Goal: Check status: Check status

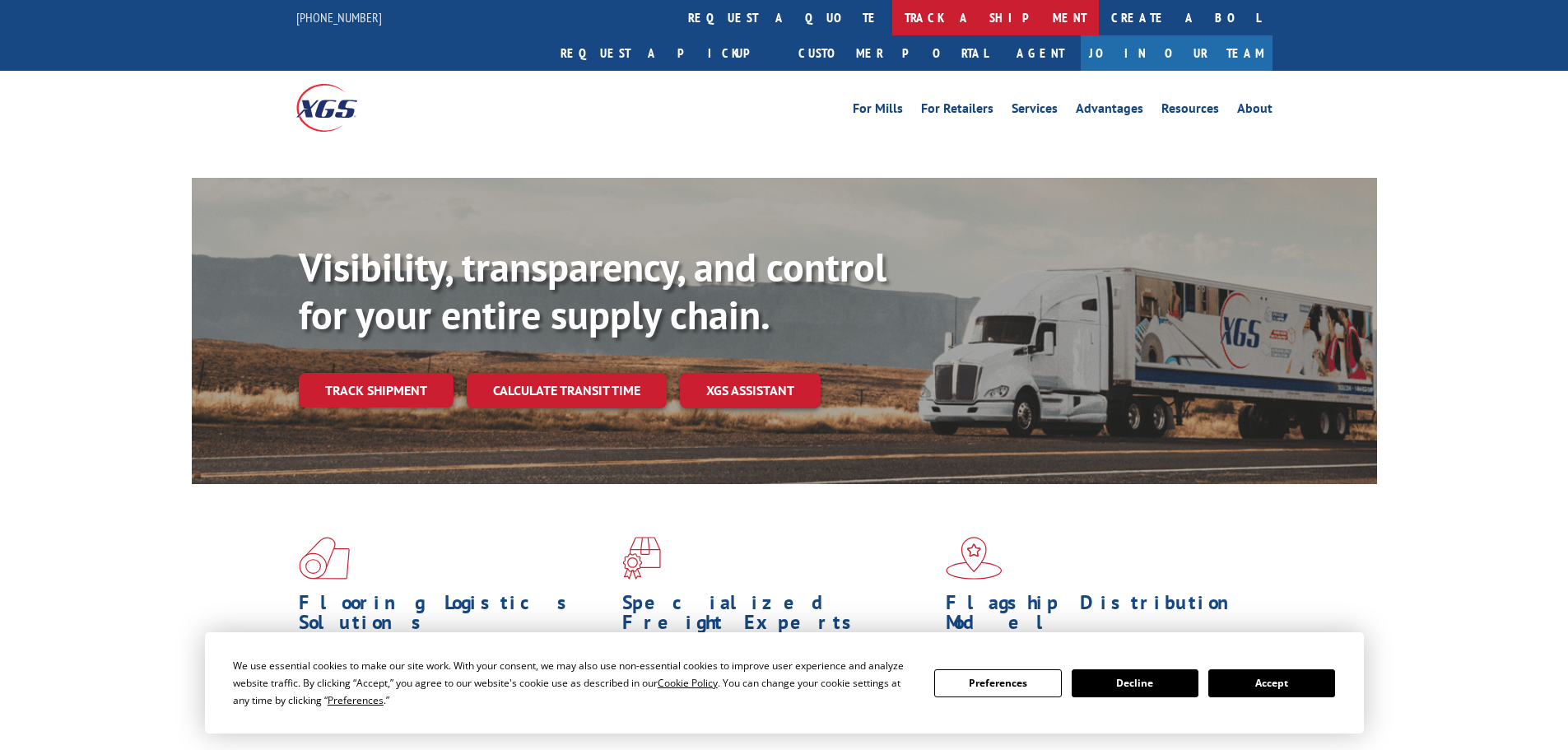
click at [893, 14] on link "track a shipment" at bounding box center [996, 18] width 207 height 35
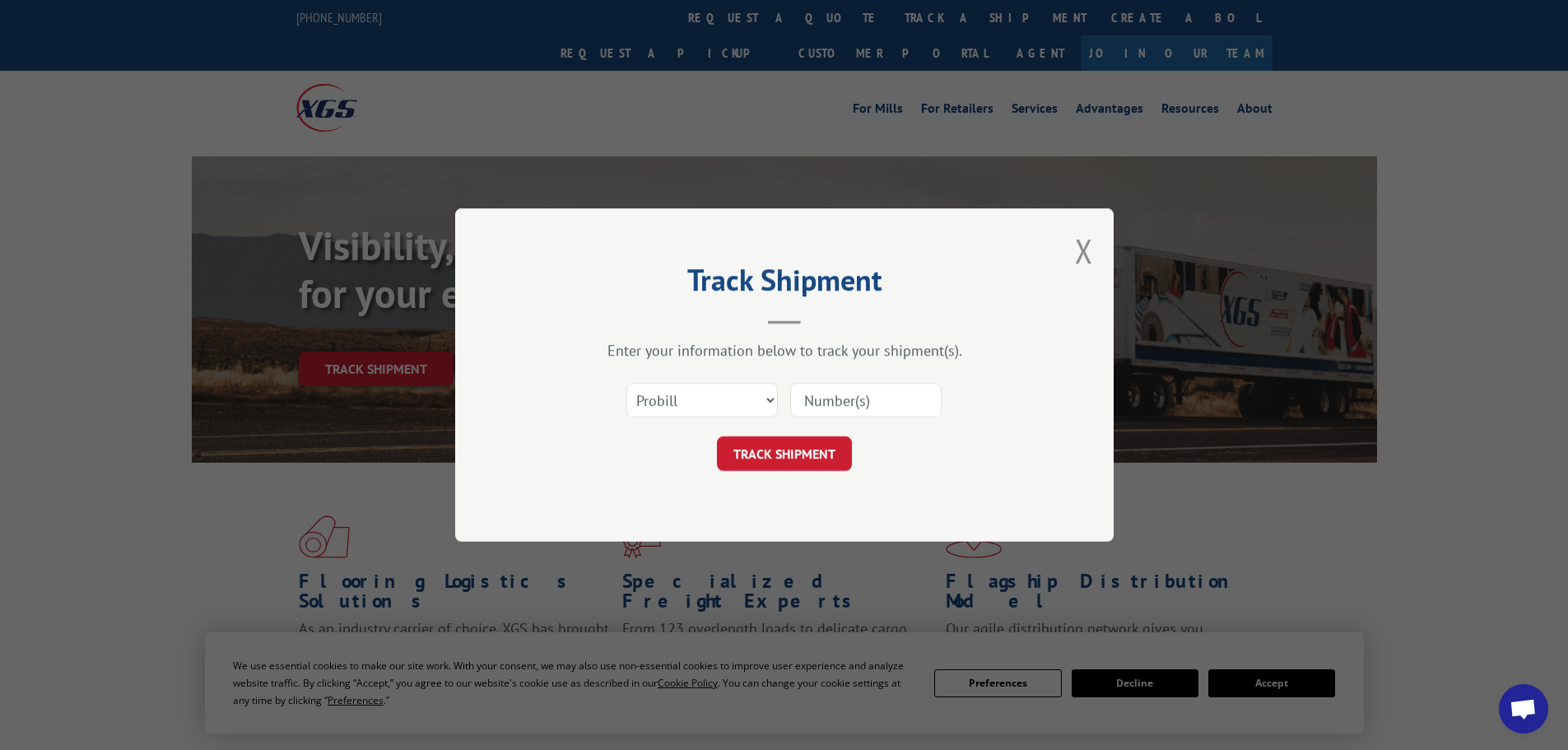
click at [635, 393] on select "Select category... Probill BOL PO" at bounding box center [702, 400] width 152 height 34
select select "bol"
click at [626, 383] on select "Select category... Probill BOL PO" at bounding box center [702, 400] width 152 height 34
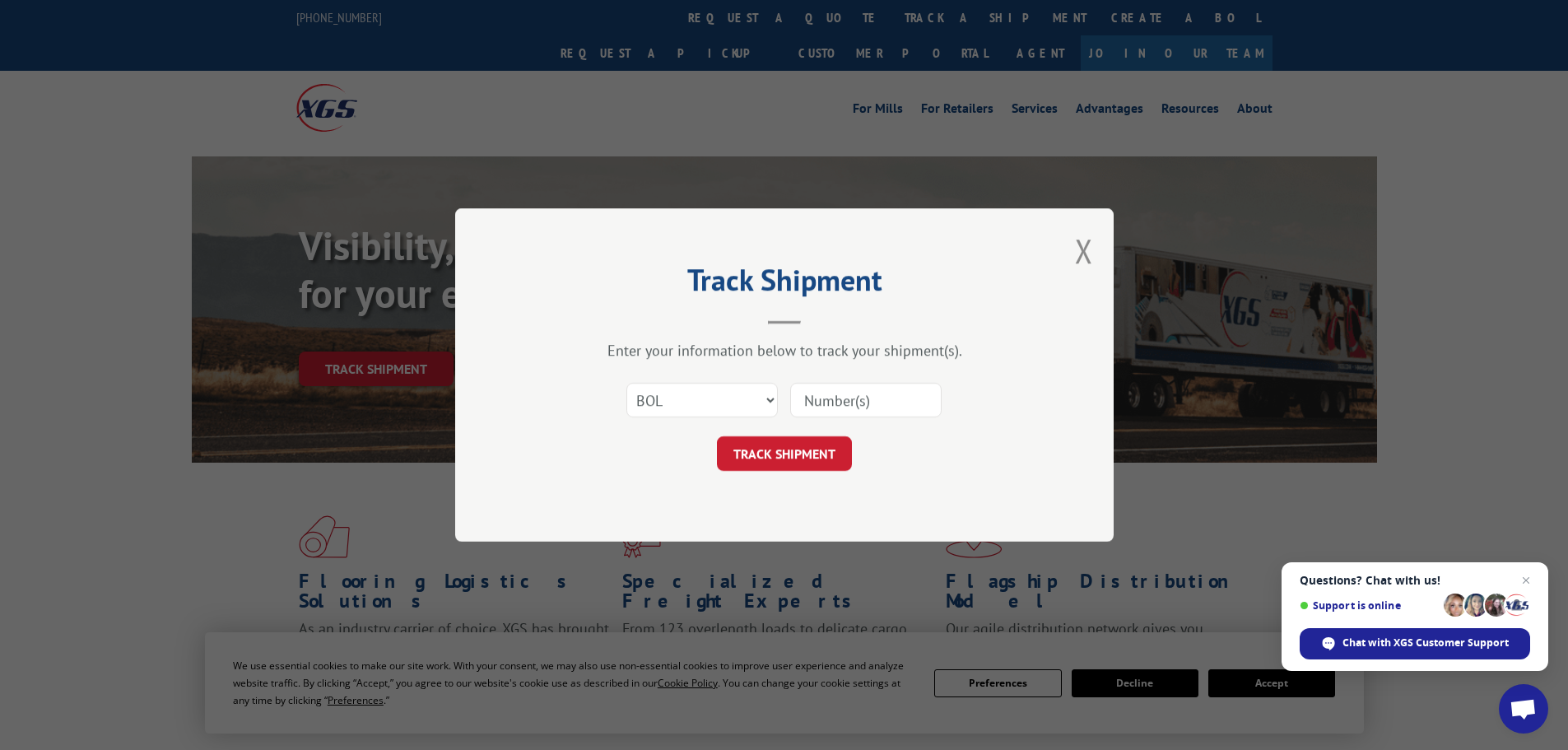
click at [819, 400] on input at bounding box center [865, 400] width 152 height 34
paste input "5148043"
type input "5148043"
click at [782, 449] on button "TRACK SHIPMENT" at bounding box center [785, 453] width 135 height 34
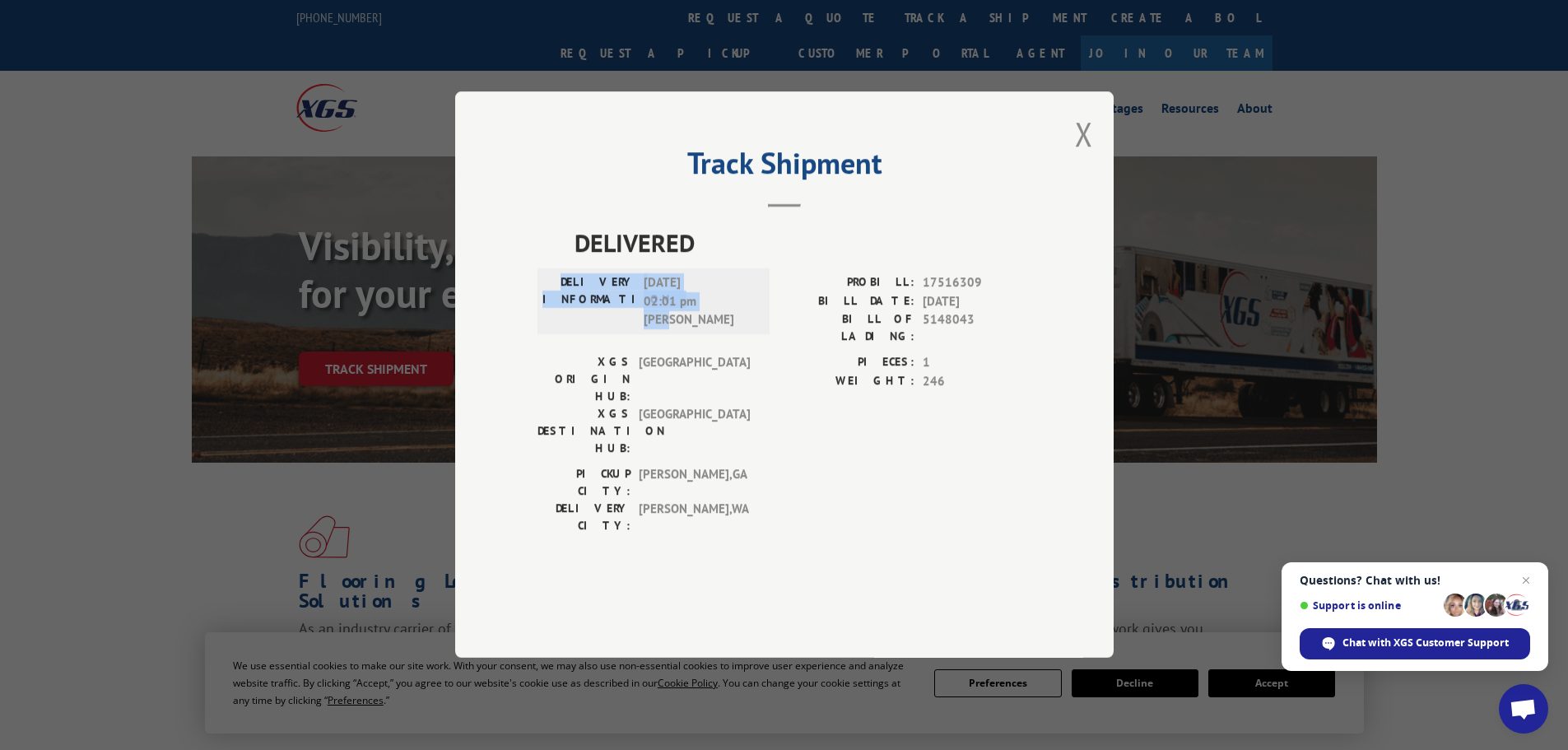
drag, startPoint x: 585, startPoint y: 329, endPoint x: 719, endPoint y: 368, distance: 139.6
click at [719, 330] on div "DELIVERY INFORMATION: [DATE] 02:01 pm [PERSON_NAME]" at bounding box center [653, 302] width 222 height 56
copy div "DELIVERY INFORMATION: [DATE] 02:01 pm [PERSON_NAME]"
